Goal: Transaction & Acquisition: Download file/media

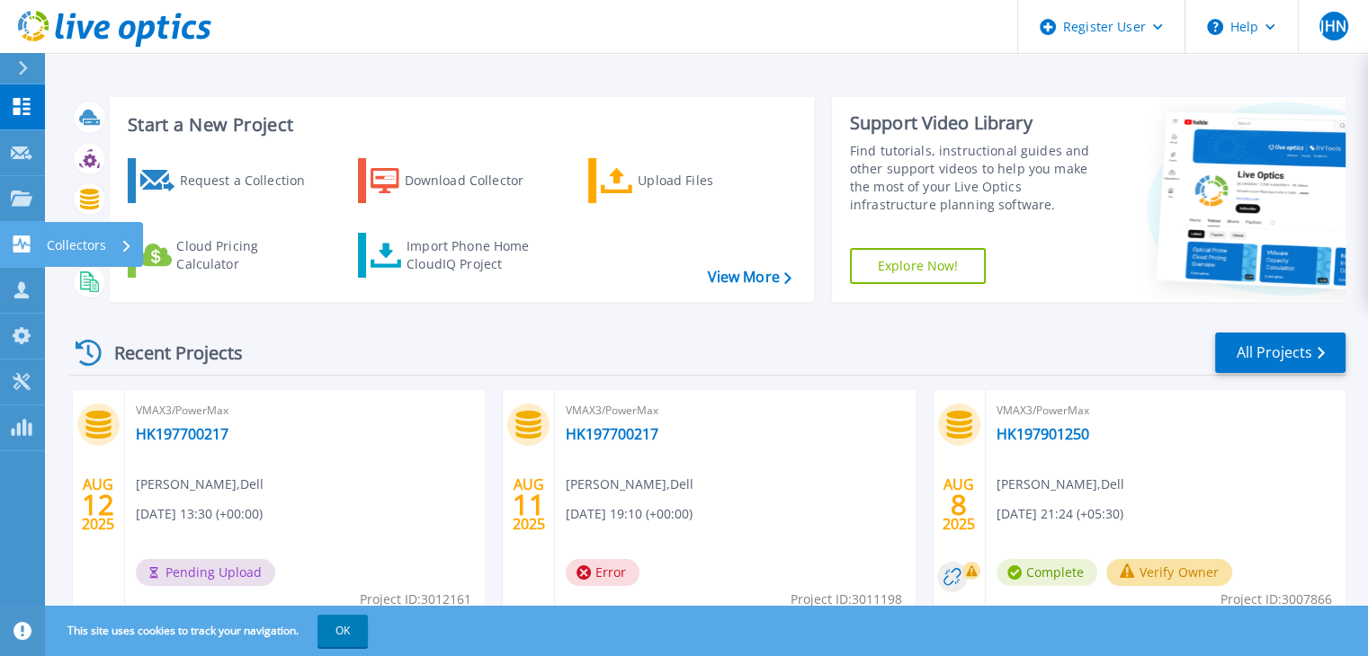
click at [90, 243] on p "Collectors" at bounding box center [76, 245] width 59 height 47
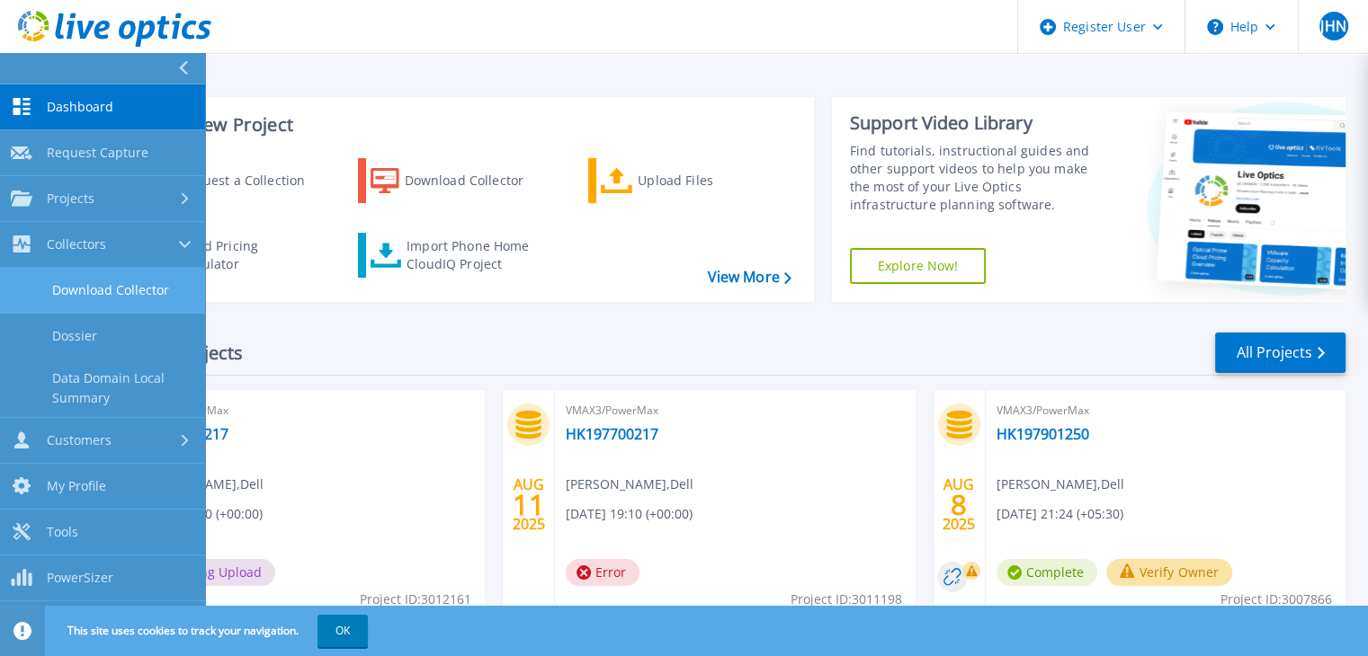
click at [120, 287] on link "Download Collector" at bounding box center [102, 291] width 205 height 46
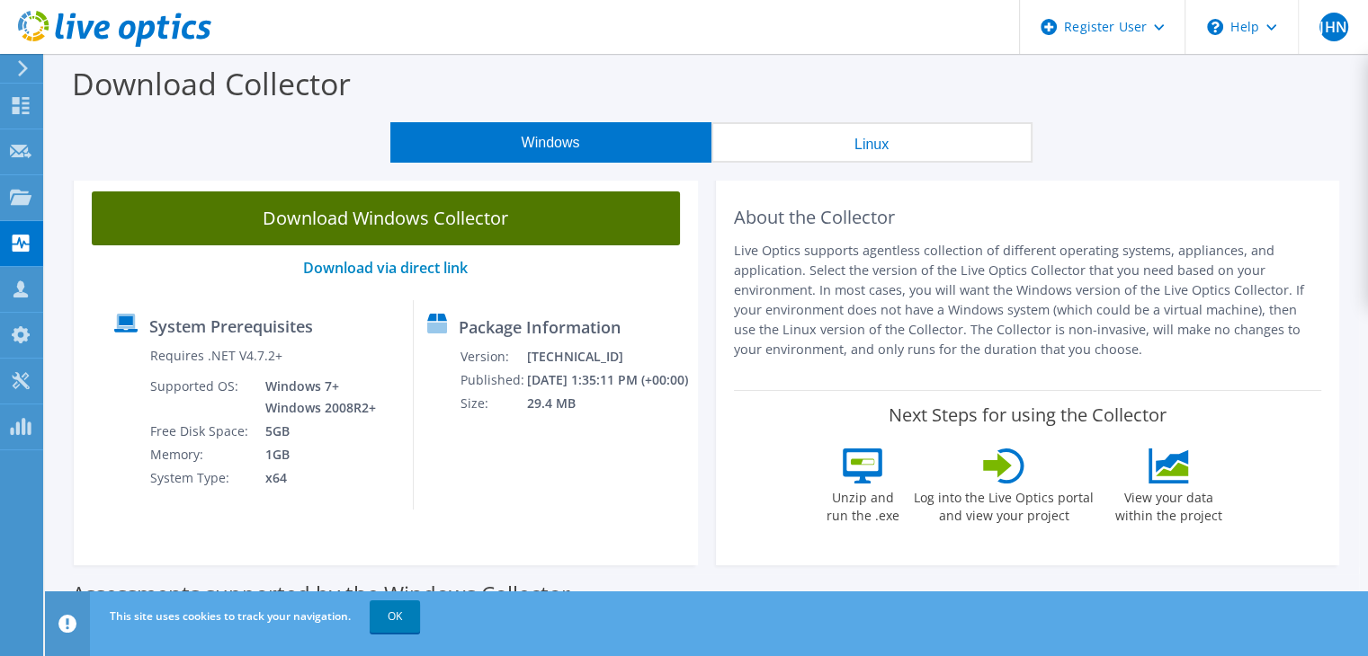
click at [460, 228] on link "Download Windows Collector" at bounding box center [386, 219] width 588 height 54
